Goal: Complete application form

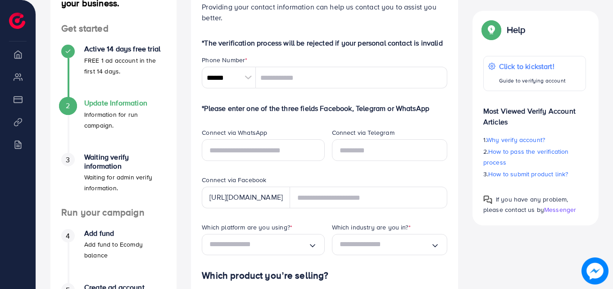
scroll to position [135, 0]
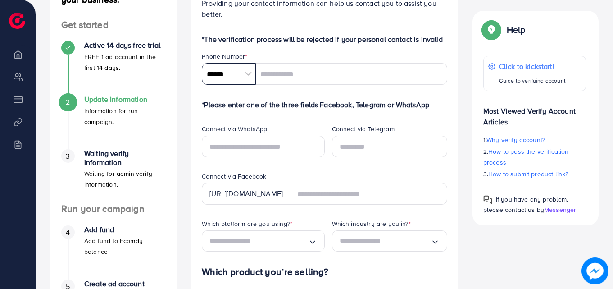
click at [248, 73] on input "******" at bounding box center [229, 74] width 54 height 22
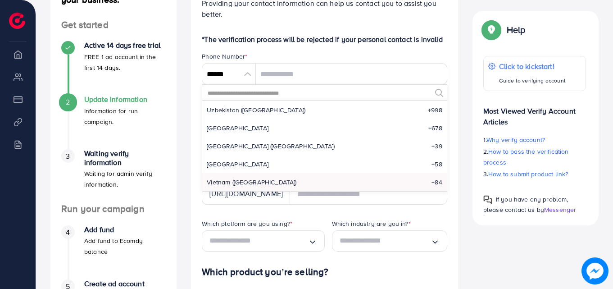
click at [256, 94] on input "text" at bounding box center [319, 92] width 224 height 15
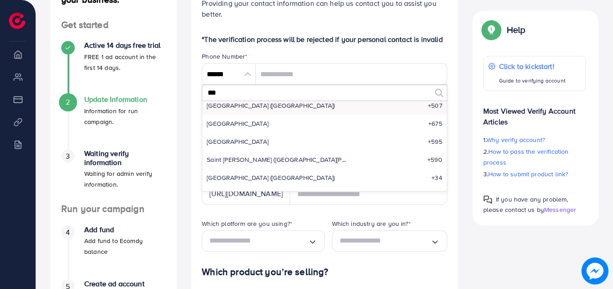
scroll to position [0, 0]
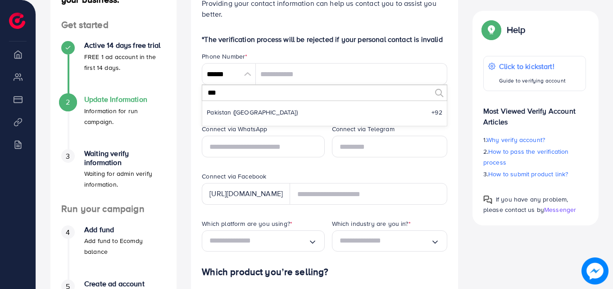
type input "***"
click at [240, 113] on span "Pakistan (‫[GEOGRAPHIC_DATA]‬‎)" at bounding box center [252, 112] width 91 height 9
type input "******"
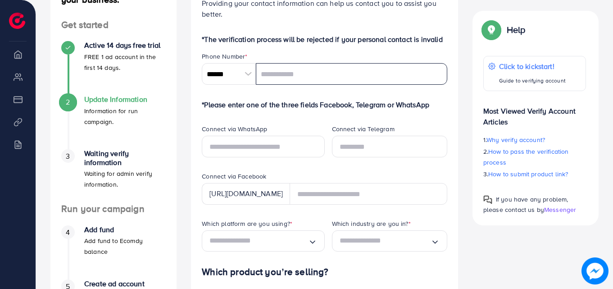
click at [272, 73] on input "tel" at bounding box center [351, 74] width 191 height 22
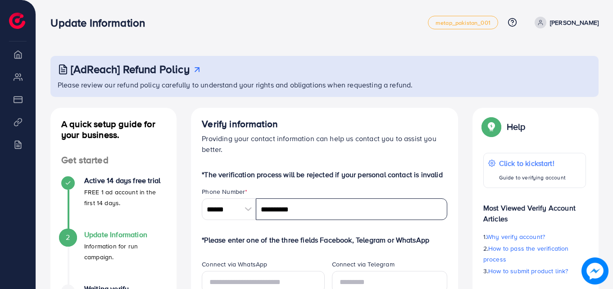
click at [395, 213] on input "**********" at bounding box center [351, 209] width 191 height 22
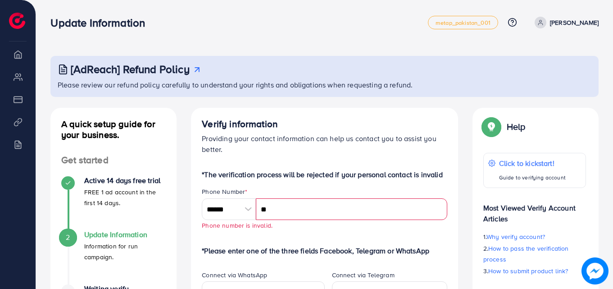
type input "*"
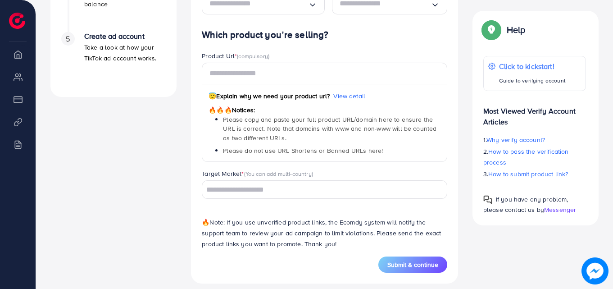
scroll to position [391, 0]
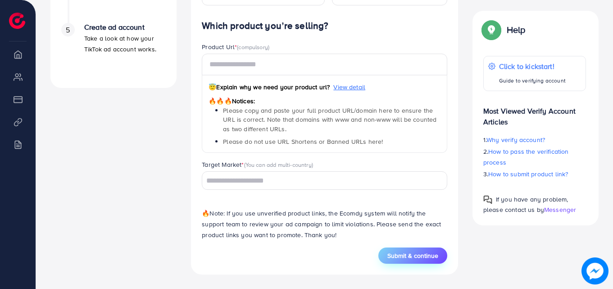
click at [420, 255] on span "Submit & continue" at bounding box center [412, 255] width 51 height 9
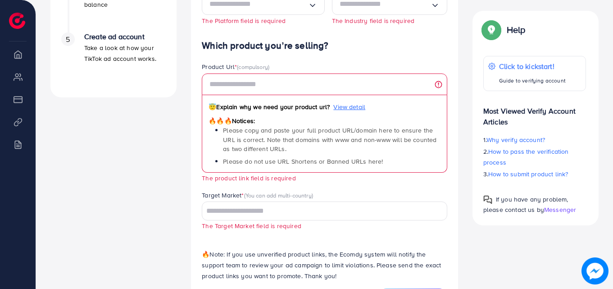
scroll to position [423, 0]
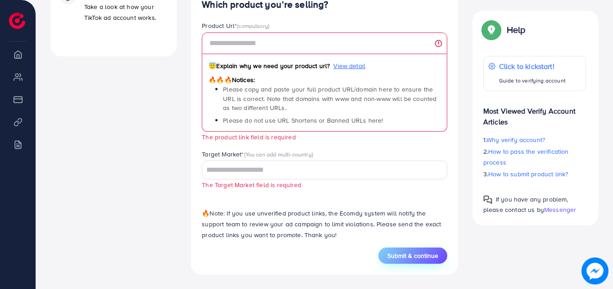
click at [416, 253] on span "Submit & continue" at bounding box center [412, 255] width 51 height 9
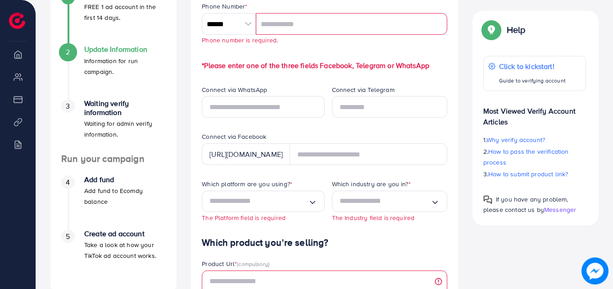
scroll to position [169, 0]
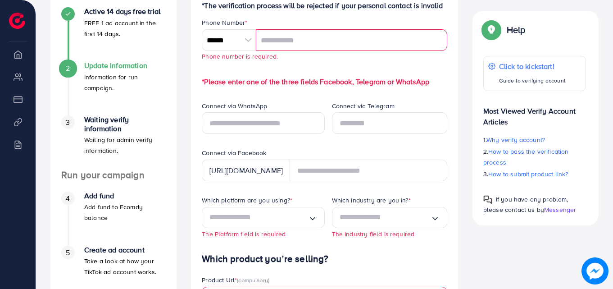
click at [87, 132] on h4 "Waiting verify information" at bounding box center [125, 123] width 82 height 17
click at [67, 121] on span "3" at bounding box center [68, 122] width 4 height 10
click at [107, 124] on h4 "Waiting verify information" at bounding box center [125, 123] width 82 height 17
click at [21, 77] on li "My ad accounts" at bounding box center [18, 77] width 36 height 18
click at [291, 38] on input "tel" at bounding box center [351, 40] width 191 height 22
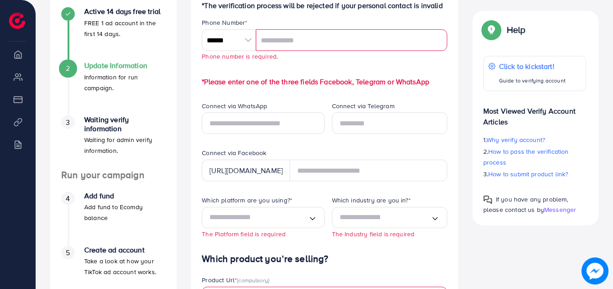
click at [21, 59] on li "Overview" at bounding box center [18, 54] width 36 height 18
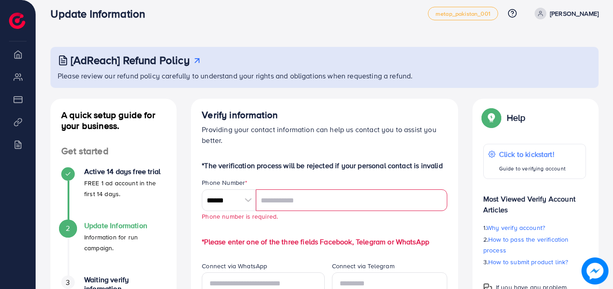
scroll to position [0, 0]
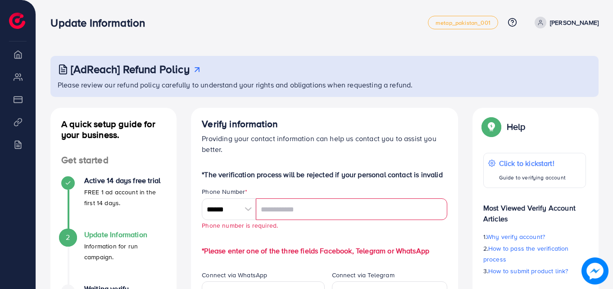
click at [213, 66] on div "[AdReach] Refund Policy" at bounding box center [326, 69] width 536 height 13
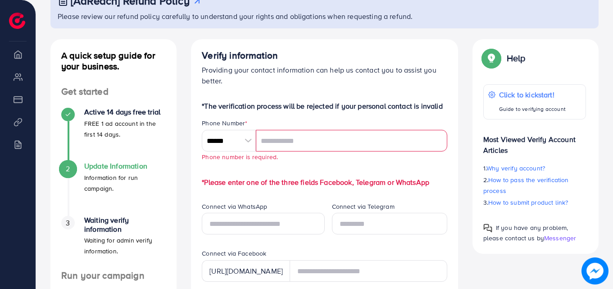
scroll to position [90, 0]
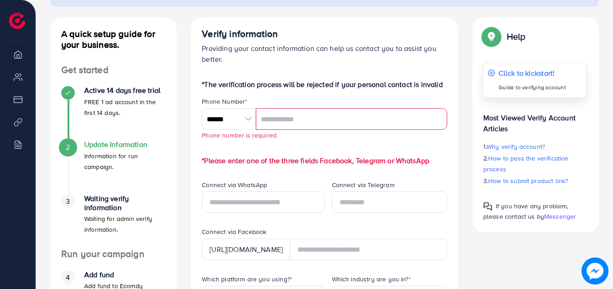
click at [547, 74] on p "Click to kickstart!" at bounding box center [533, 73] width 68 height 11
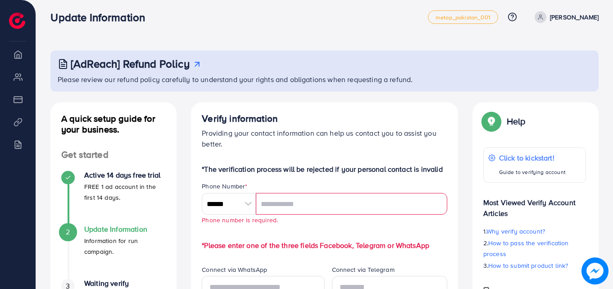
scroll to position [0, 0]
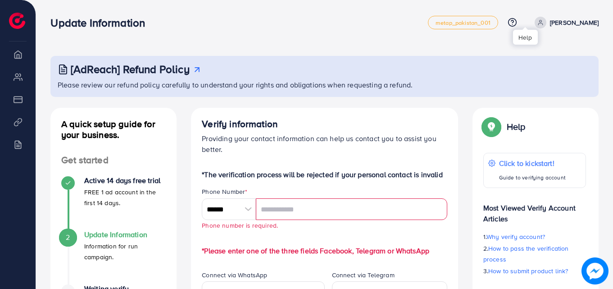
click at [517, 20] on icon at bounding box center [512, 22] width 9 height 9
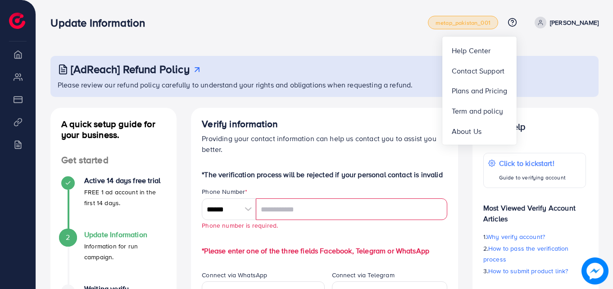
click at [487, 23] on span "metap_pakistan_001" at bounding box center [463, 23] width 55 height 6
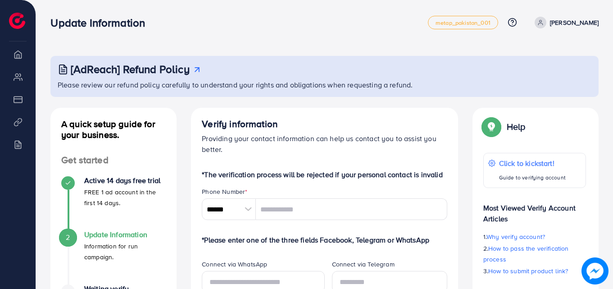
click at [16, 17] on img at bounding box center [17, 21] width 16 height 16
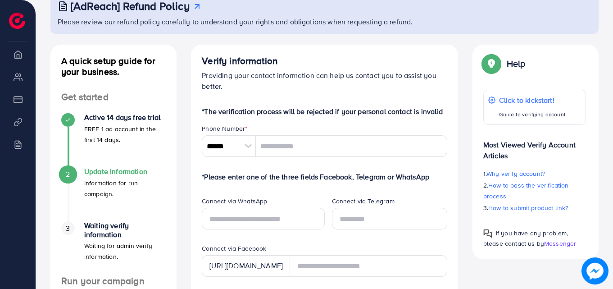
scroll to position [90, 0]
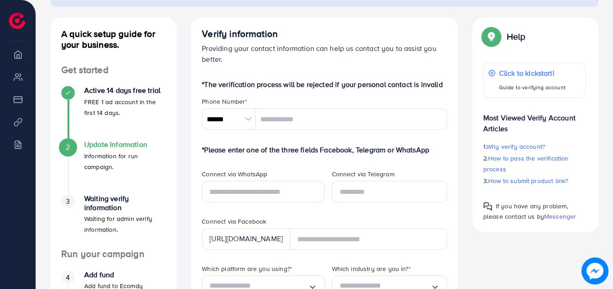
click at [19, 147] on li "Billing" at bounding box center [18, 144] width 36 height 18
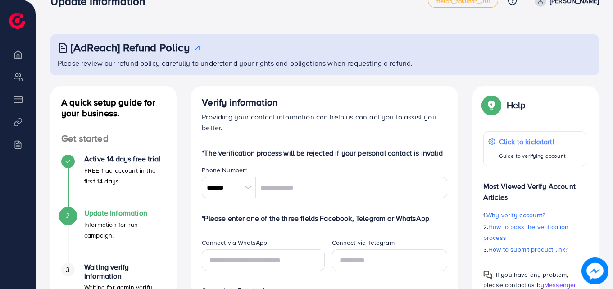
scroll to position [0, 0]
